Goal: Check status: Check status

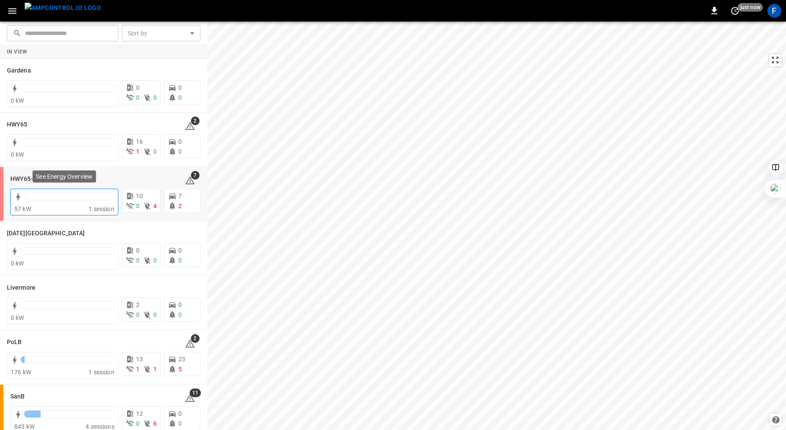
click at [52, 198] on div at bounding box center [69, 197] width 91 height 8
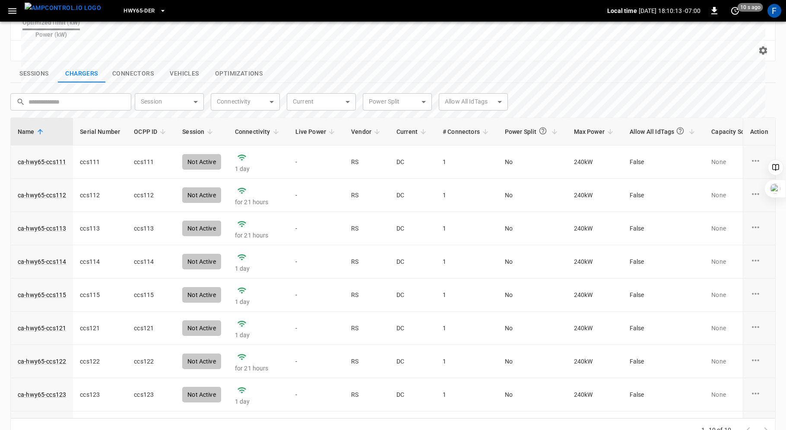
scroll to position [58, 0]
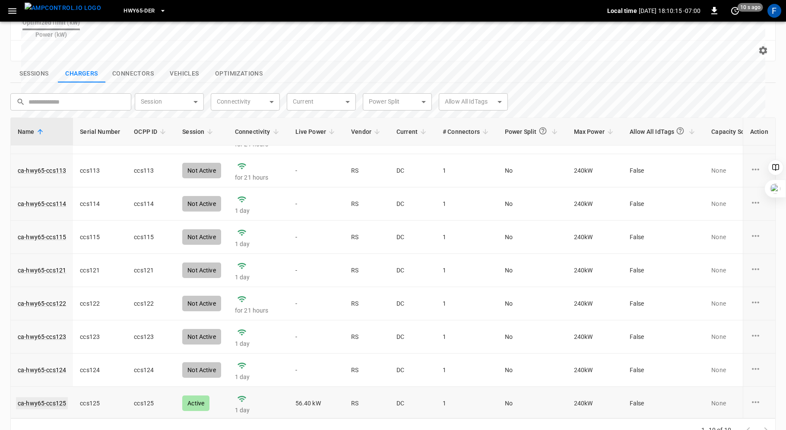
click at [42, 398] on link "ca-hwy65-ccs125" at bounding box center [42, 404] width 52 height 12
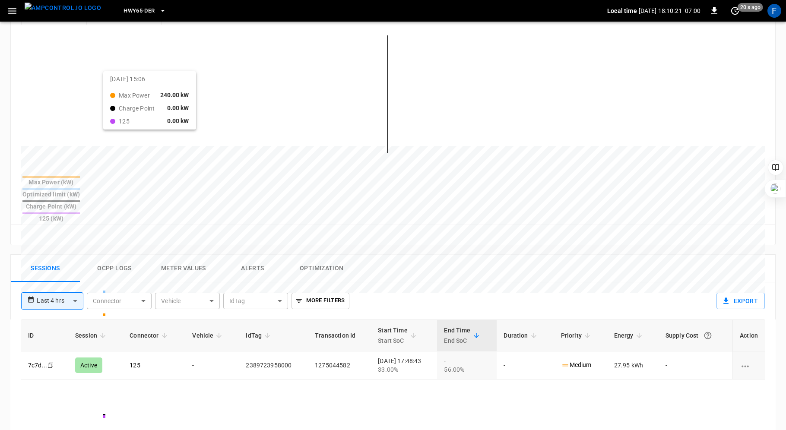
scroll to position [243, 0]
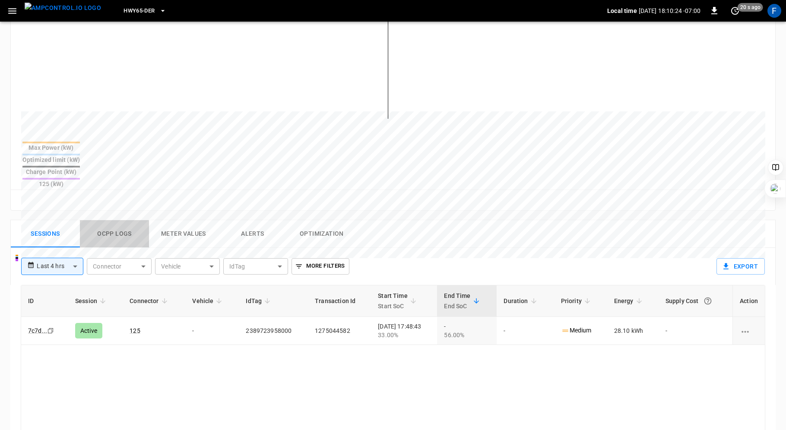
click at [102, 220] on button "Ocpp logs" at bounding box center [114, 234] width 69 height 28
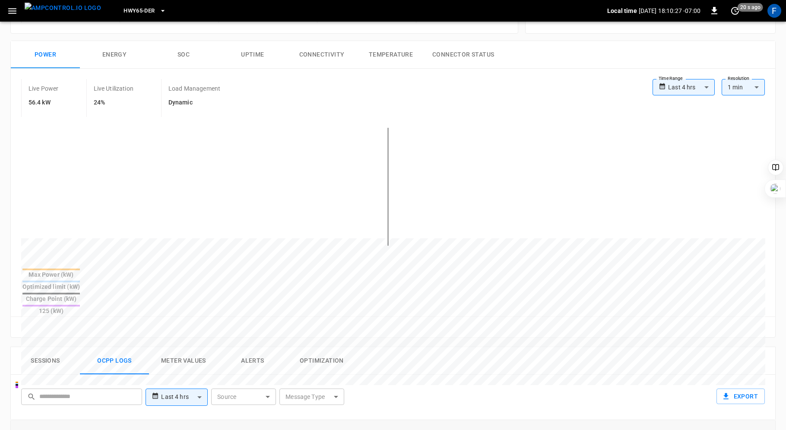
scroll to position [11, 0]
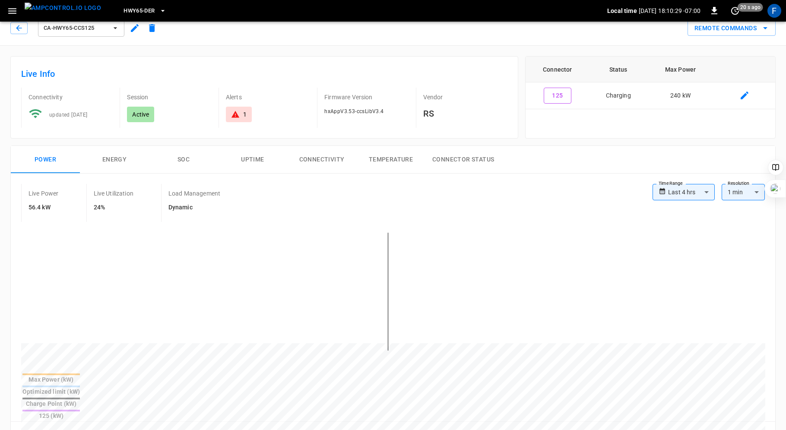
click at [182, 153] on button "SOC" at bounding box center [183, 160] width 69 height 28
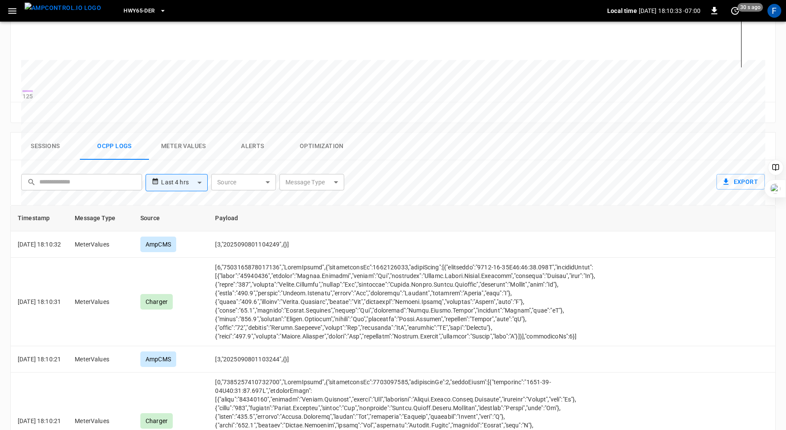
scroll to position [360, 0]
